Goal: Task Accomplishment & Management: Manage account settings

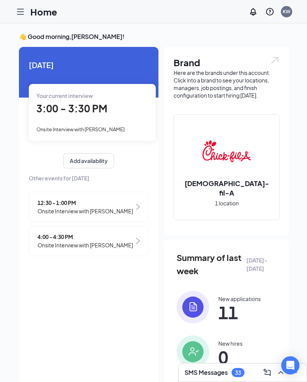
click at [64, 103] on span "3:00 - 3:30 PM" at bounding box center [71, 108] width 71 height 12
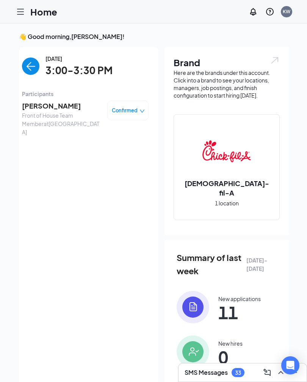
scroll to position [15, 0]
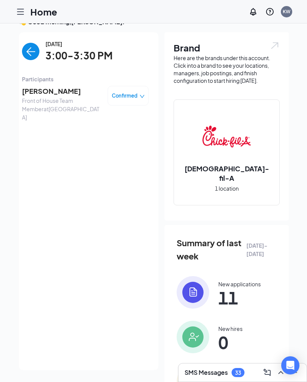
click at [33, 96] on span "[PERSON_NAME]" at bounding box center [62, 91] width 80 height 11
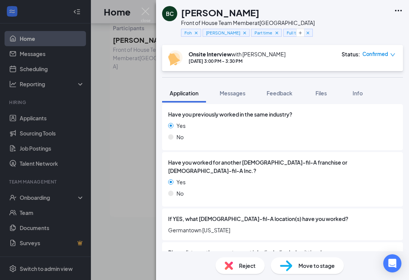
scroll to position [119, 0]
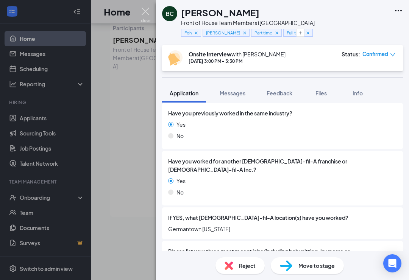
click at [150, 10] on img at bounding box center [145, 15] width 9 height 15
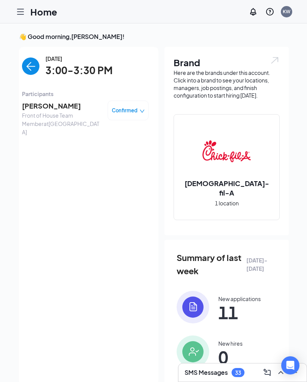
click at [132, 112] on span "Confirmed" at bounding box center [125, 111] width 26 height 8
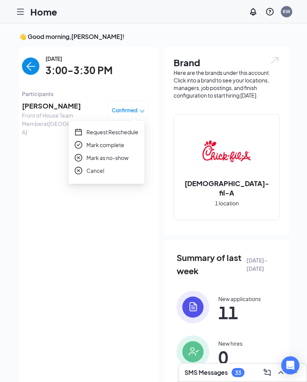
click at [118, 145] on span "Mark complete" at bounding box center [105, 145] width 38 height 8
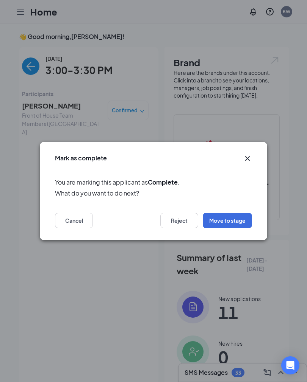
click at [238, 227] on button "Move to stage" at bounding box center [227, 220] width 49 height 15
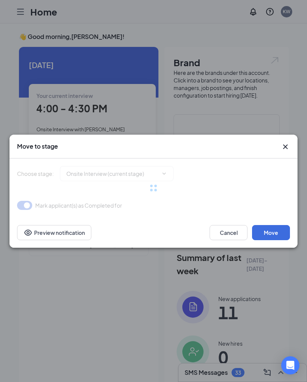
type input "Offer Letter (next stage)"
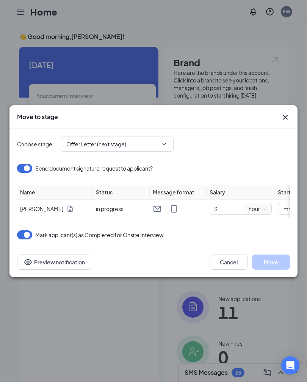
click at [289, 113] on icon "Cross" at bounding box center [285, 117] width 9 height 9
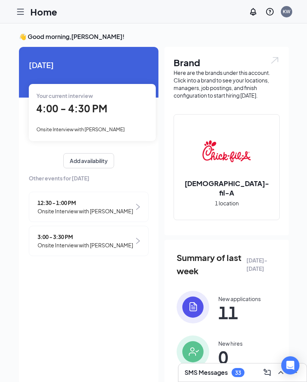
click at [61, 111] on span "4:00 - 4:30 PM" at bounding box center [71, 108] width 71 height 12
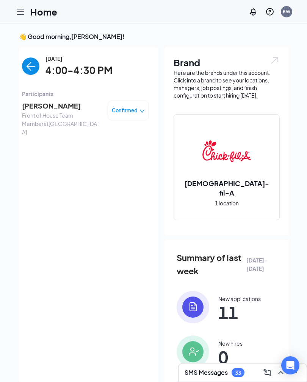
scroll to position [15, 0]
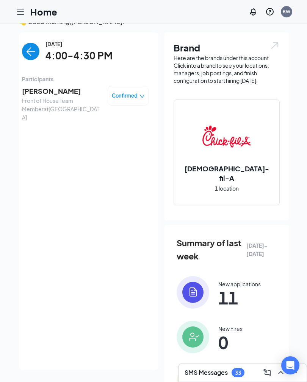
click at [43, 87] on span "[PERSON_NAME]" at bounding box center [62, 91] width 80 height 11
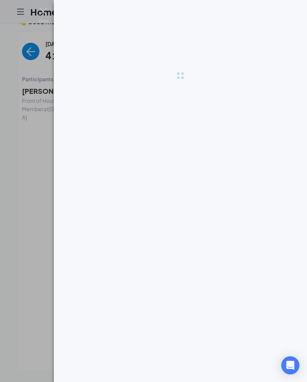
click at [28, 96] on div at bounding box center [153, 191] width 307 height 382
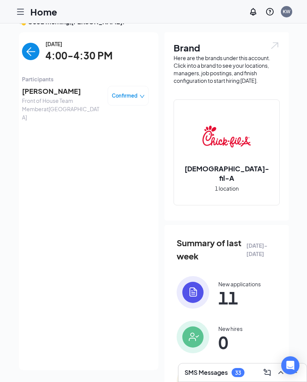
click at [28, 96] on span "[PERSON_NAME]" at bounding box center [62, 91] width 80 height 11
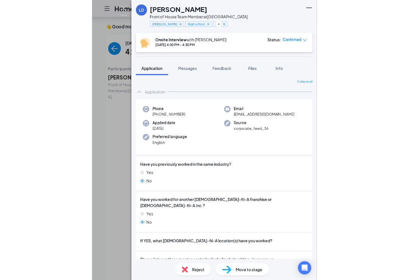
scroll to position [66, 0]
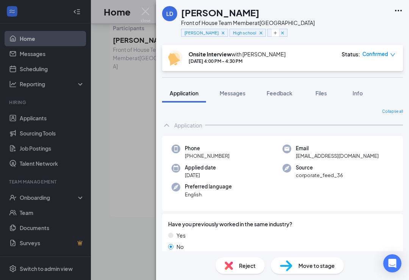
click at [32, 278] on div "LD [PERSON_NAME] Front of House Team Member at [GEOGRAPHIC_DATA][PERSON_NAME] F…" at bounding box center [204, 140] width 409 height 280
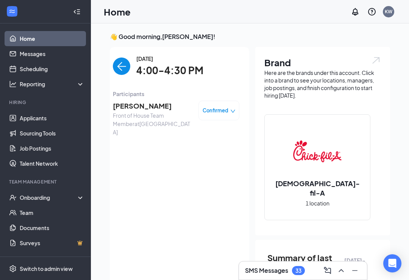
click at [132, 115] on span "Front of House Team Member at [GEOGRAPHIC_DATA]" at bounding box center [153, 123] width 80 height 25
click at [139, 116] on span "Front of House Team Member at [GEOGRAPHIC_DATA]" at bounding box center [153, 123] width 80 height 25
click at [126, 110] on span "[PERSON_NAME]" at bounding box center [153, 106] width 80 height 11
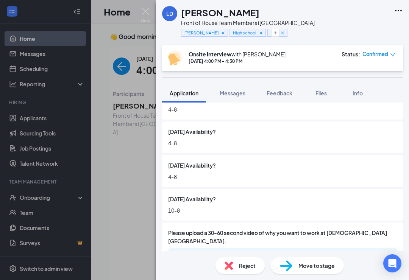
scroll to position [828, 0]
click at [235, 100] on button "Messages" at bounding box center [232, 93] width 41 height 19
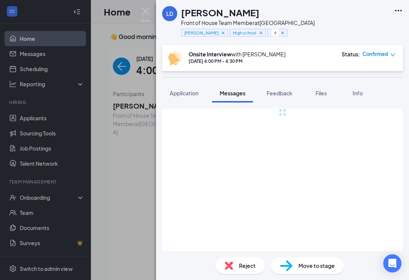
scroll to position [12, 0]
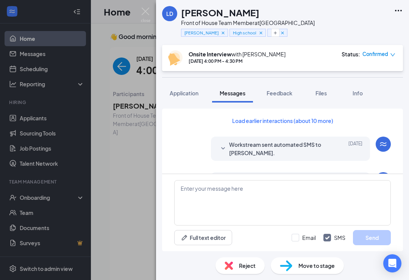
click at [283, 86] on button "Feedback" at bounding box center [279, 93] width 41 height 19
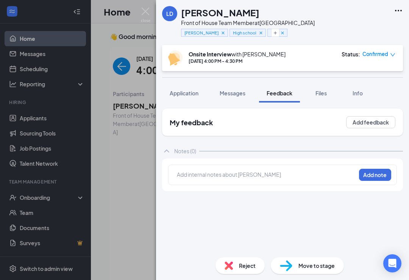
click at [189, 86] on button "Application" at bounding box center [184, 93] width 44 height 19
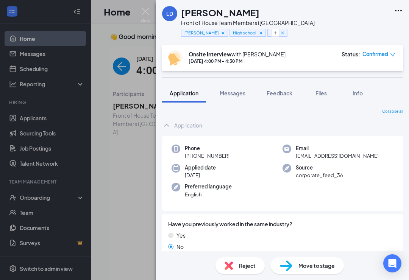
click at [181, 90] on span "Application" at bounding box center [184, 93] width 29 height 7
